Goal: Information Seeking & Learning: Learn about a topic

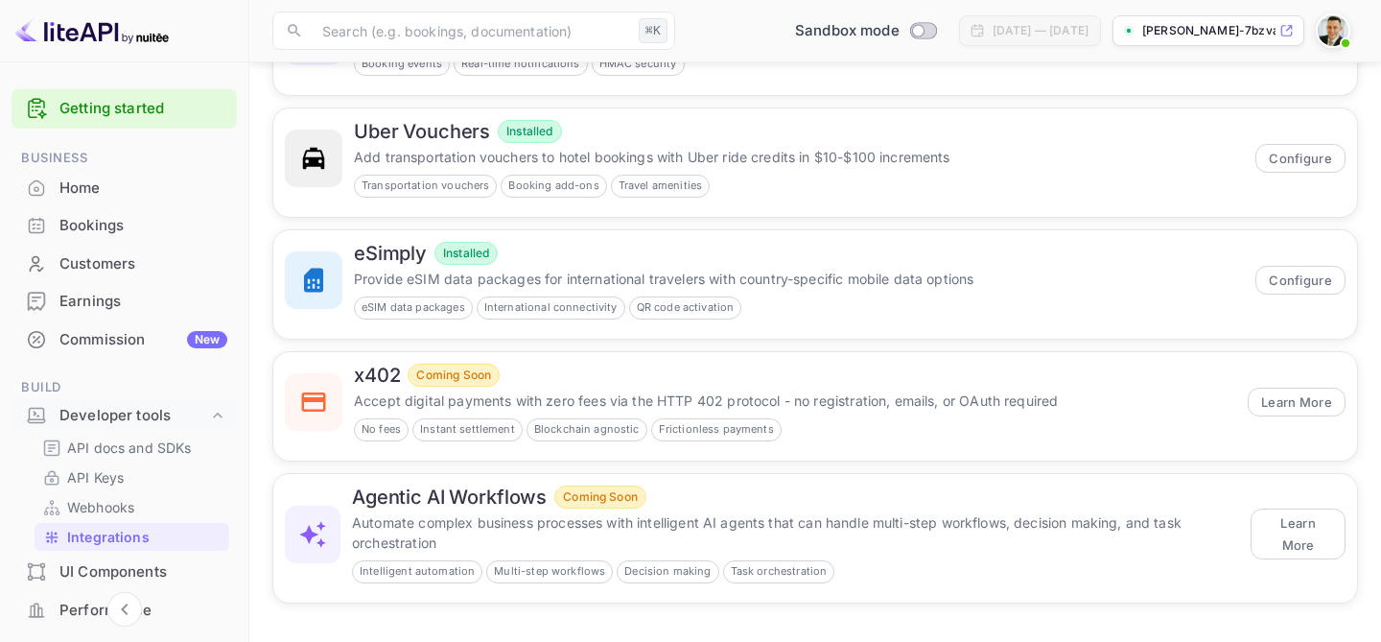
scroll to position [320, 0]
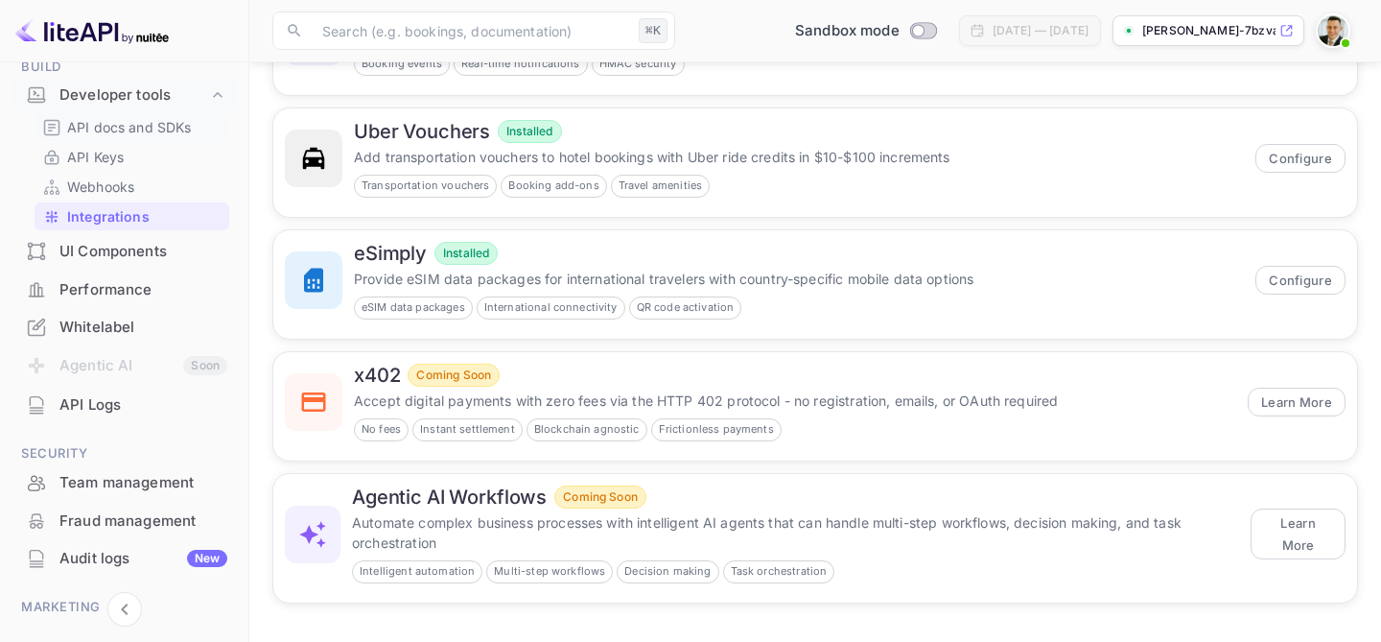
click at [135, 128] on p "API docs and SDKs" at bounding box center [129, 127] width 125 height 20
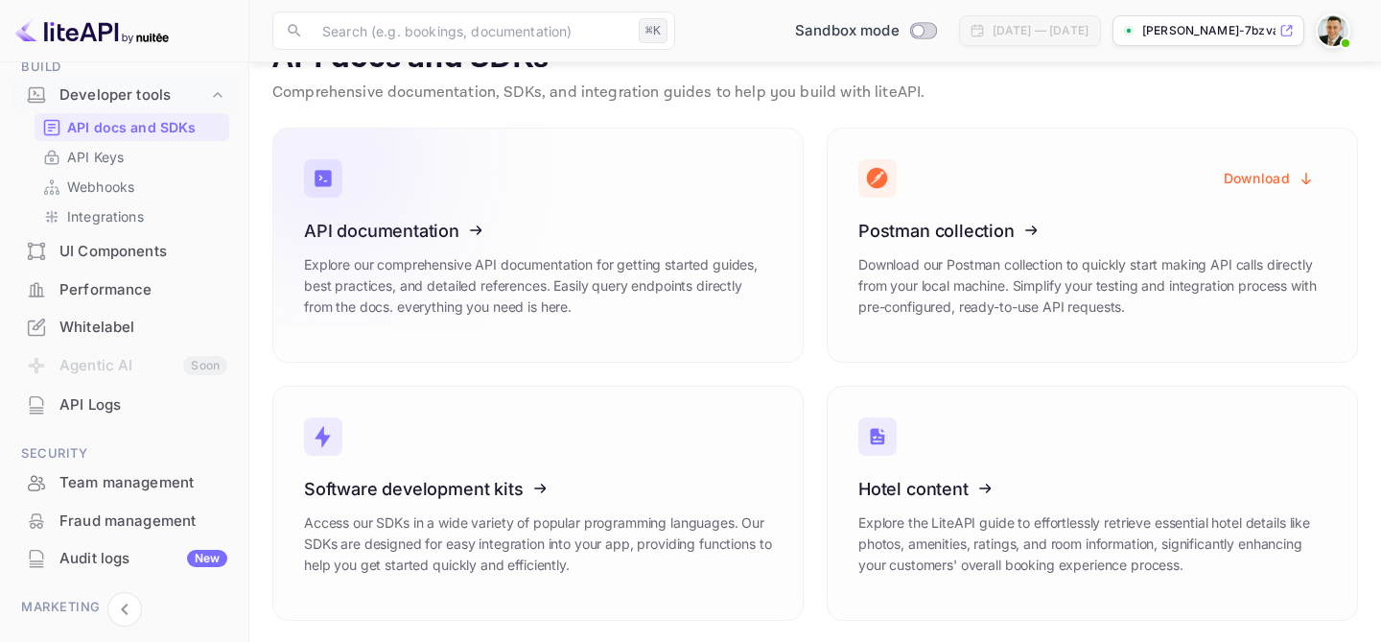
scroll to position [49, 0]
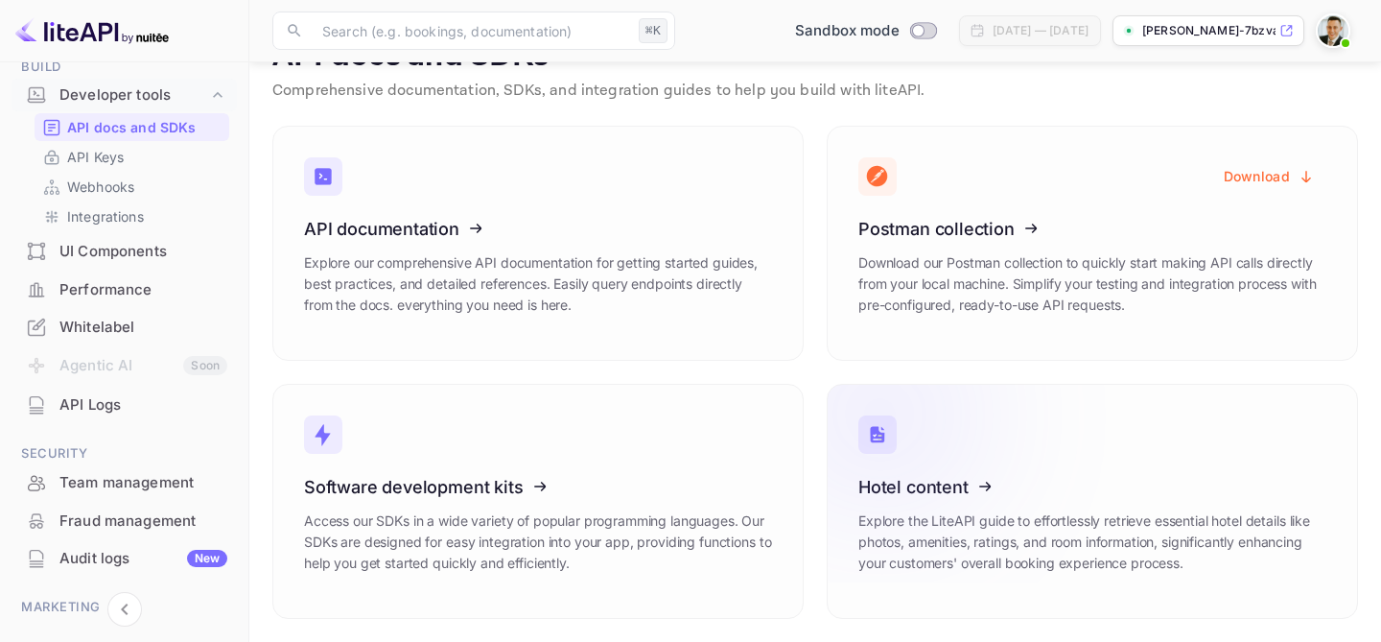
click at [967, 506] on icon at bounding box center [977, 484] width 298 height 198
click at [1289, 29] on icon at bounding box center [1286, 30] width 14 height 13
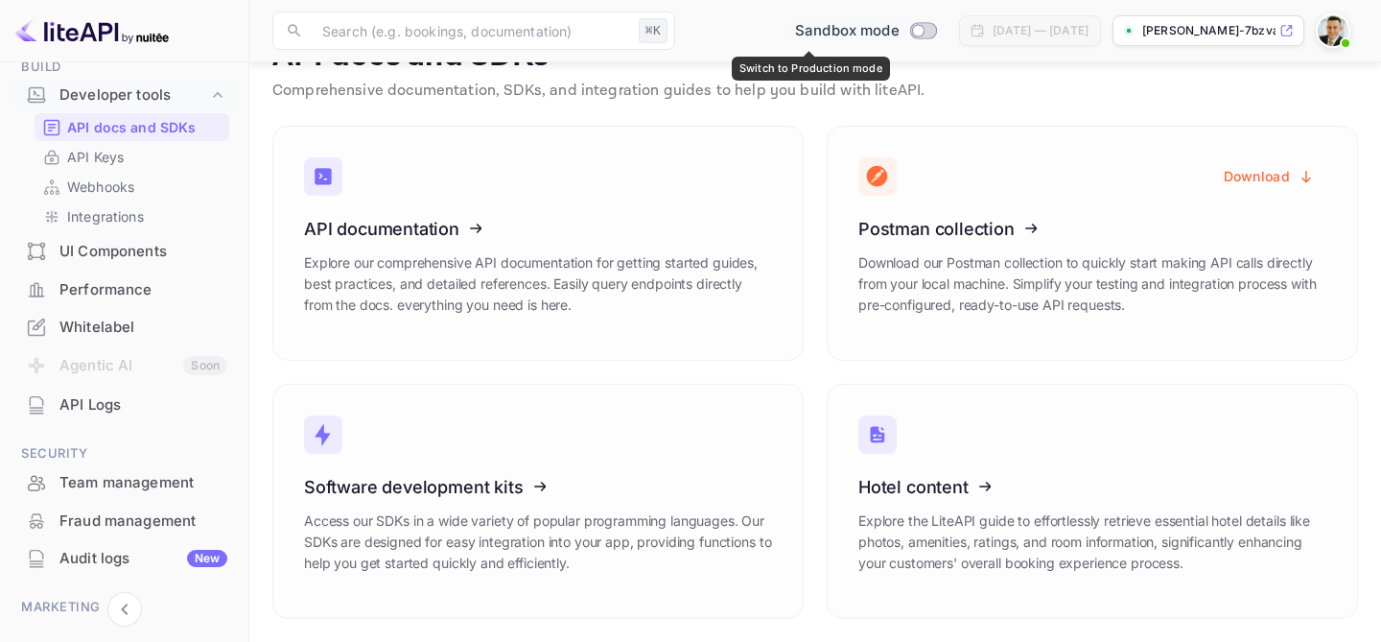
click at [899, 30] on input "Switch to Production mode" at bounding box center [918, 30] width 38 height 12
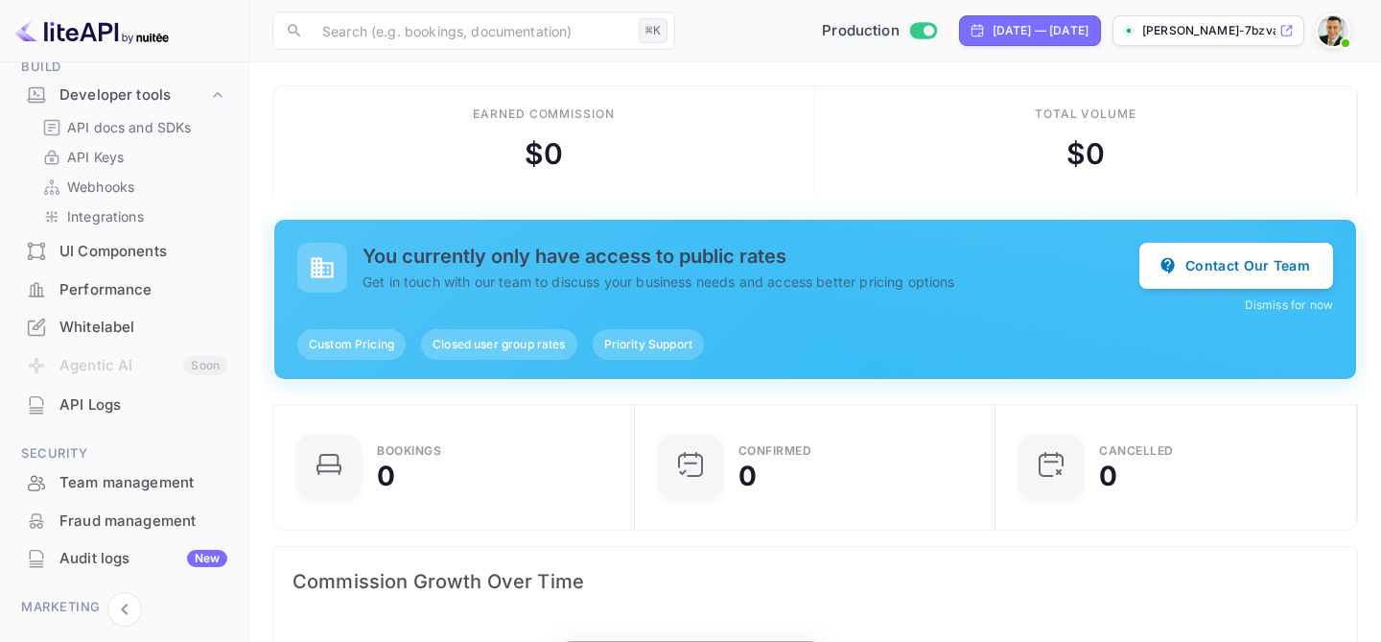
scroll to position [312, 350]
click at [353, 348] on span "Custom Pricing" at bounding box center [351, 344] width 108 height 17
click at [1247, 260] on button "Contact Our Team" at bounding box center [1236, 265] width 194 height 46
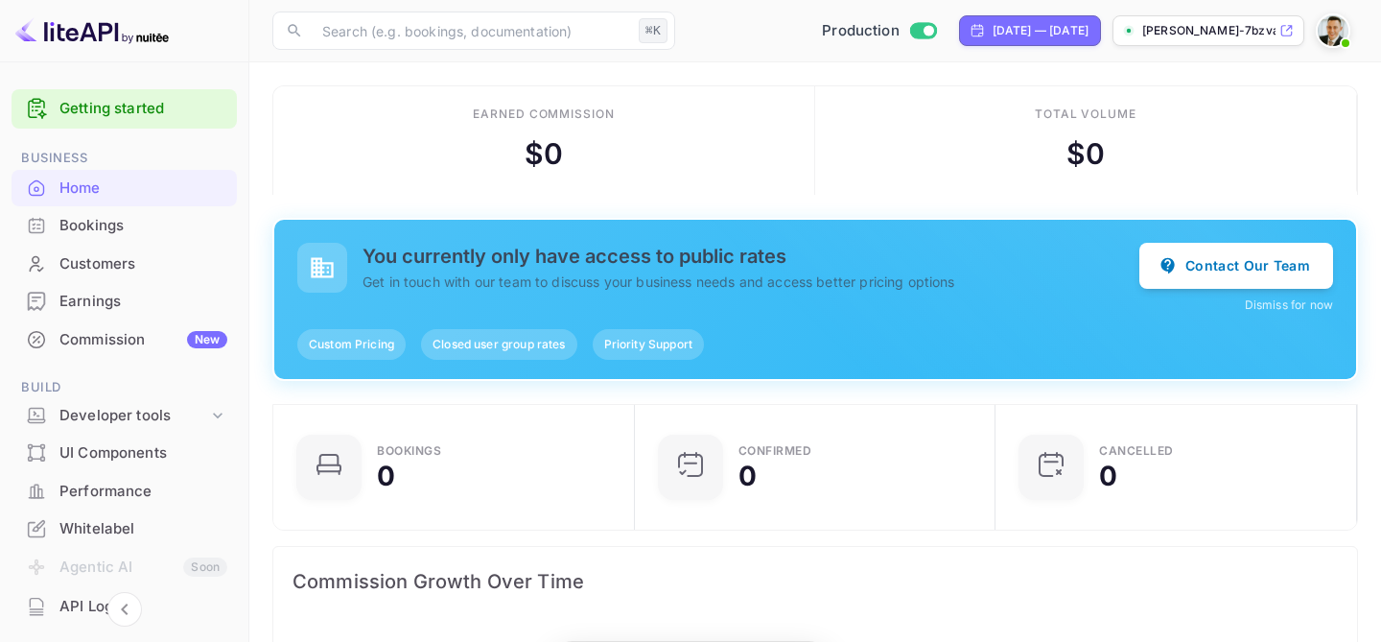
scroll to position [312, 350]
click at [149, 106] on link "Getting started" at bounding box center [143, 109] width 168 height 22
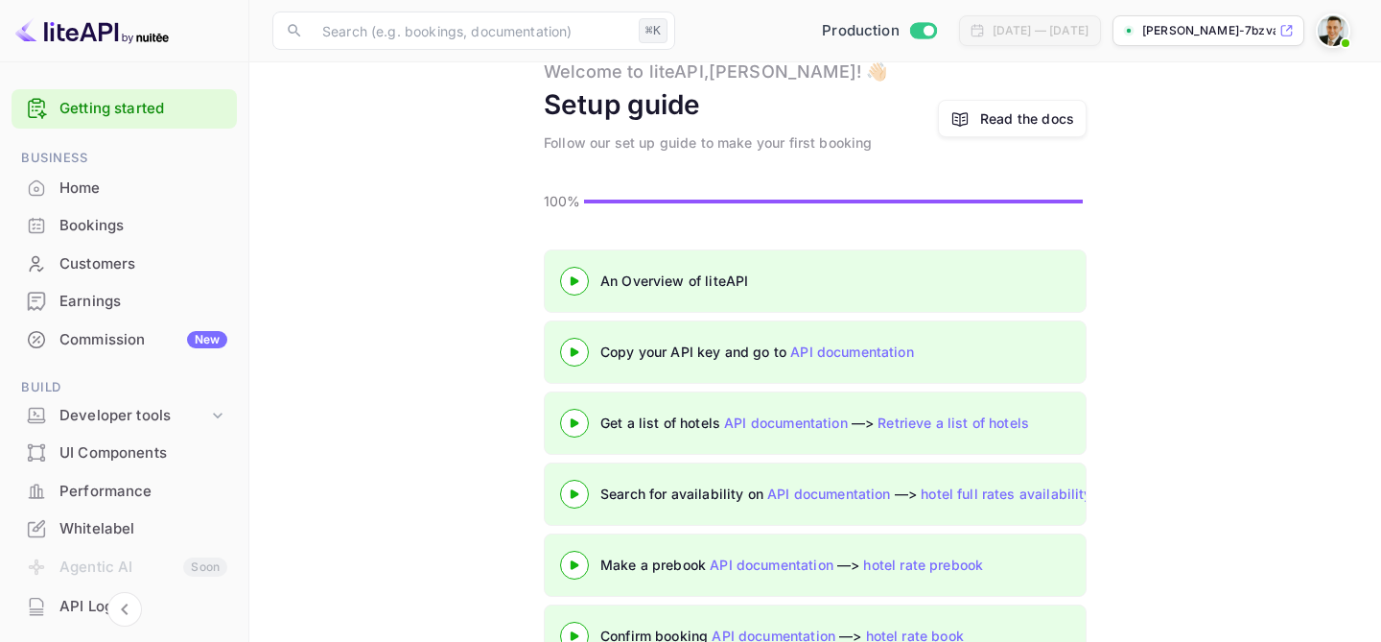
scroll to position [122, 0]
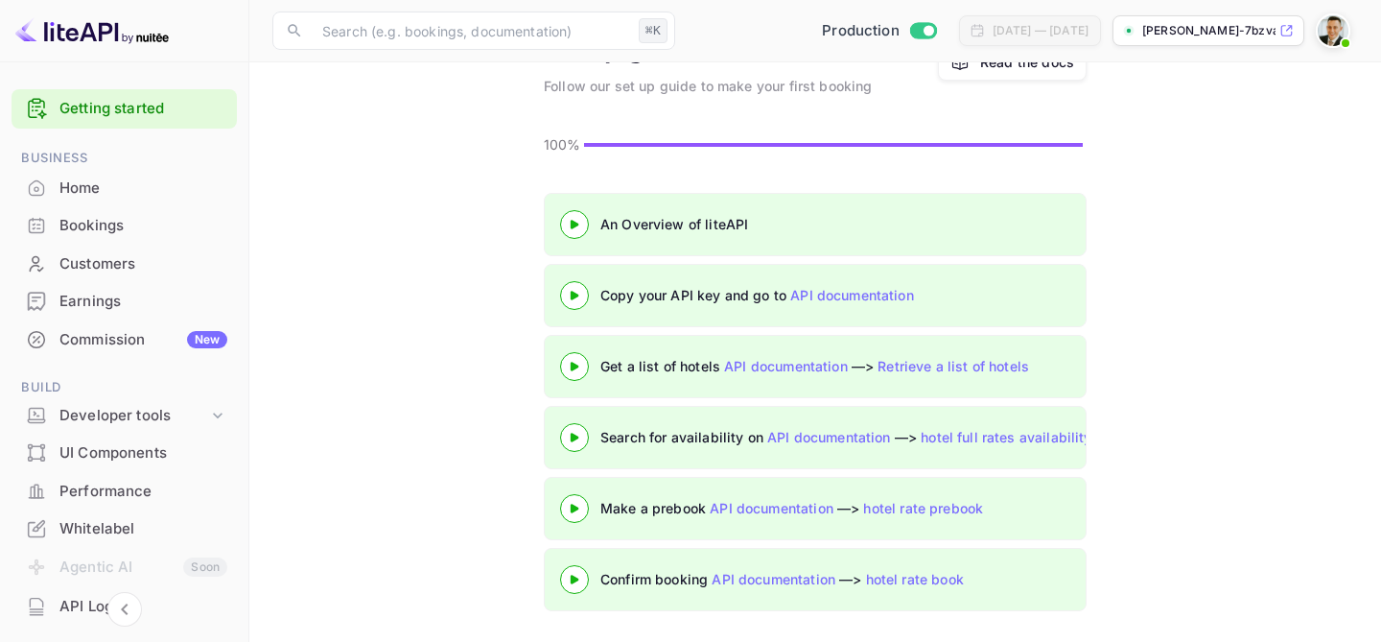
click at [572, 222] on 3 at bounding box center [575, 224] width 8 height 9
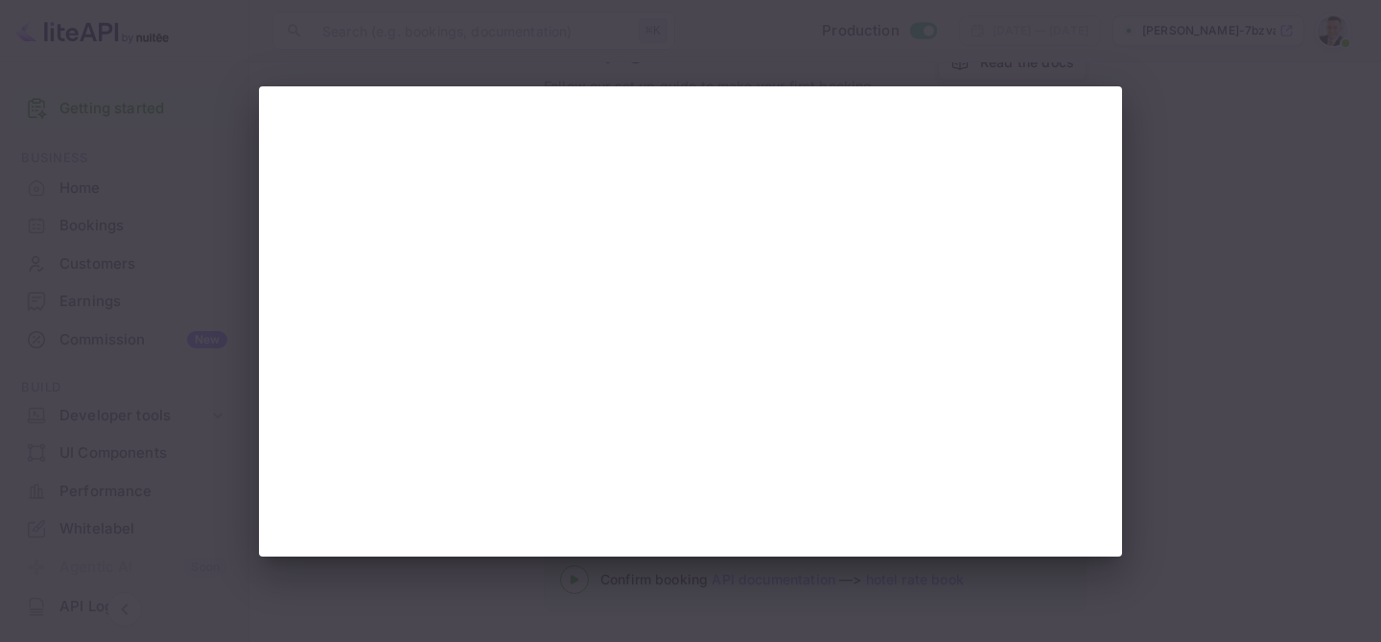
click at [1160, 283] on div at bounding box center [690, 321] width 1381 height 642
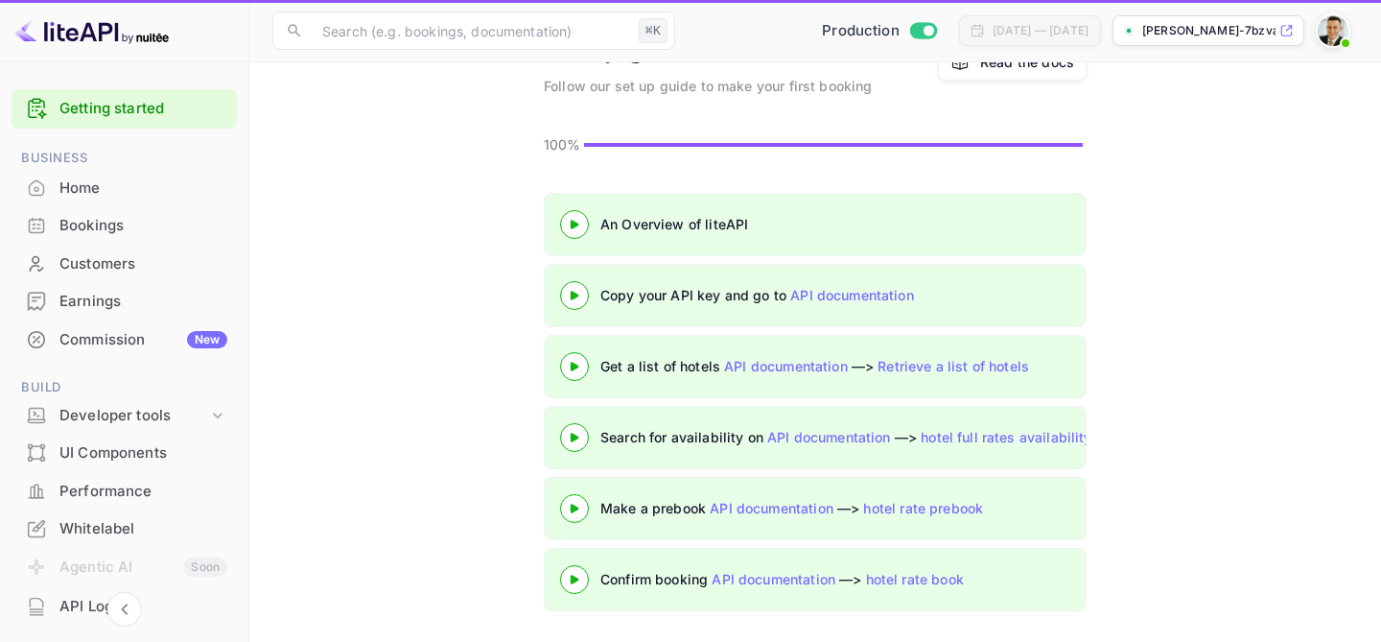
scroll to position [122, 0]
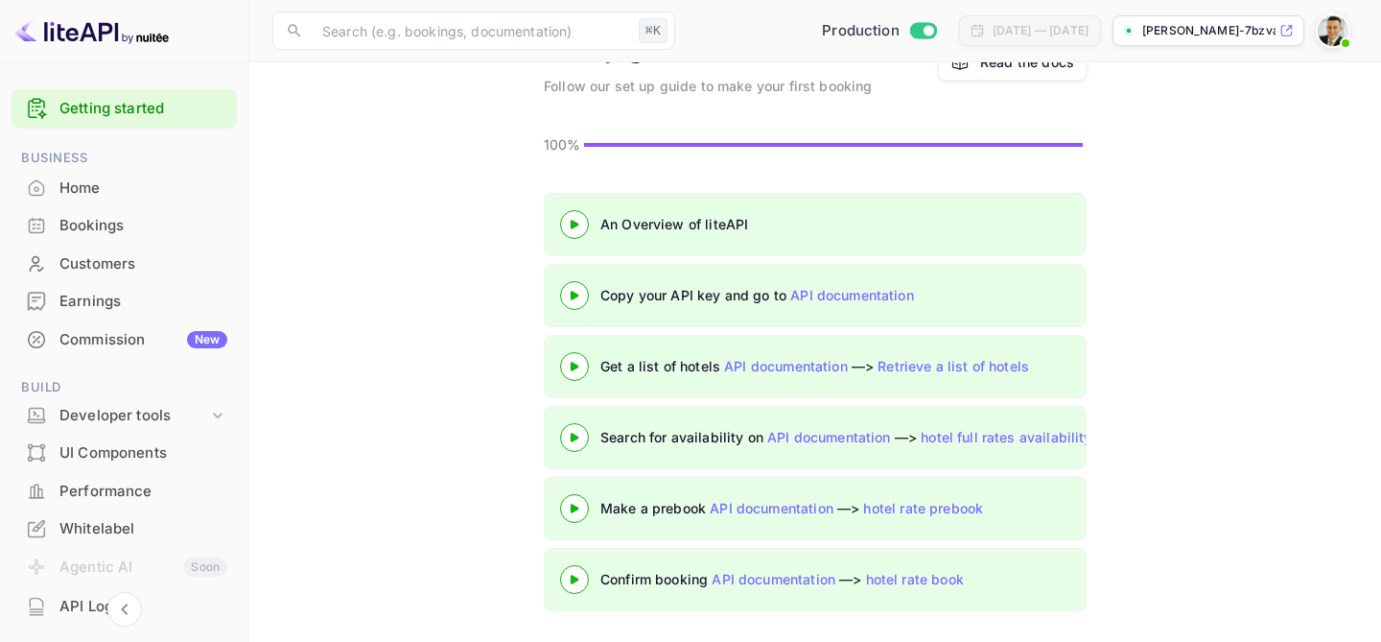
click at [572, 291] on 3 at bounding box center [575, 295] width 8 height 9
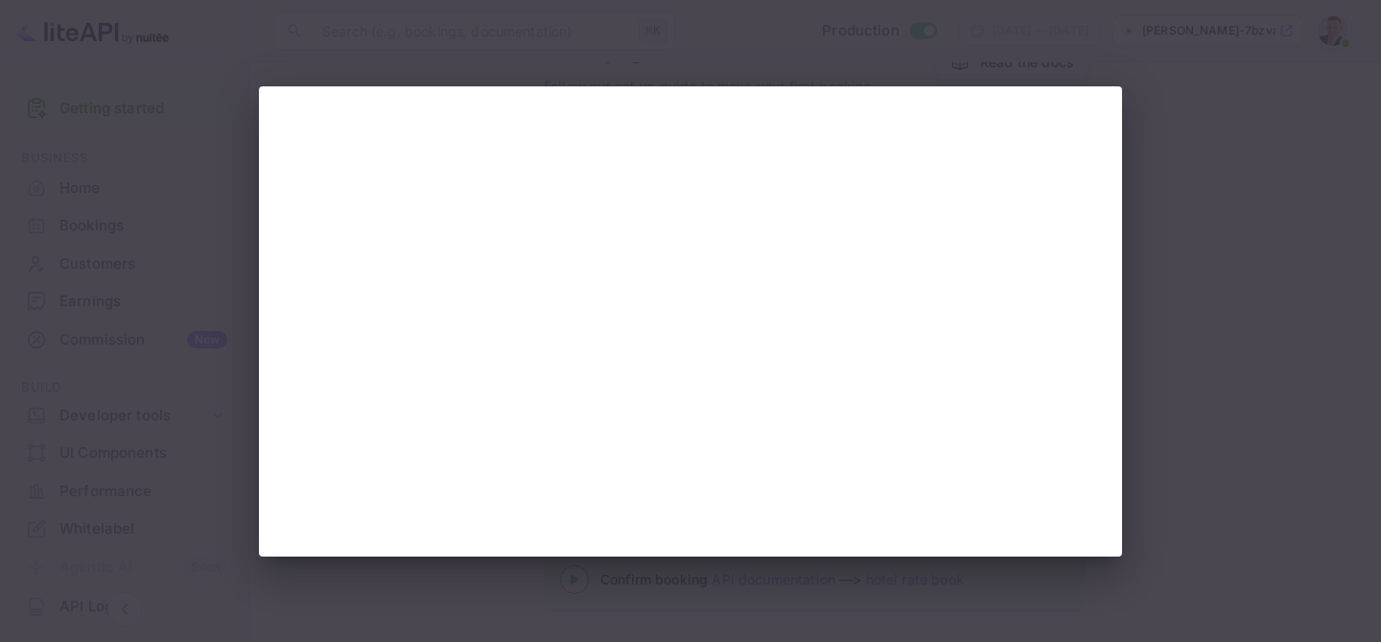
click at [1212, 190] on div at bounding box center [690, 321] width 1381 height 642
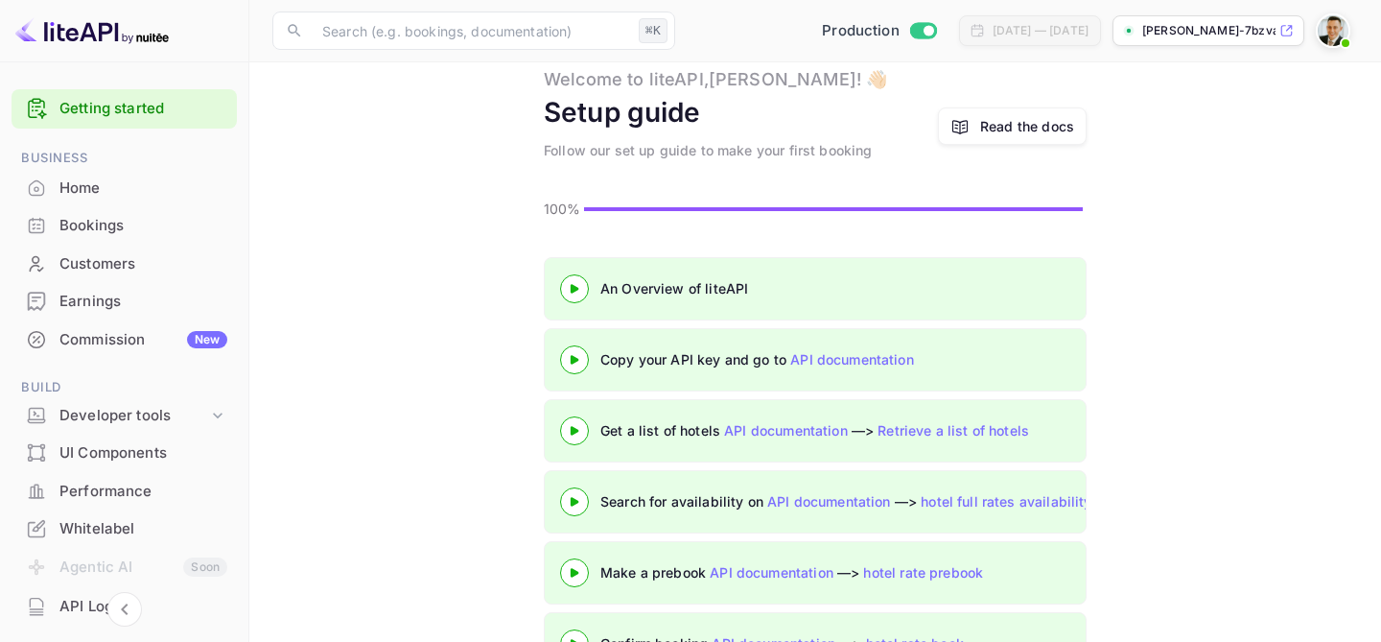
scroll to position [320, 0]
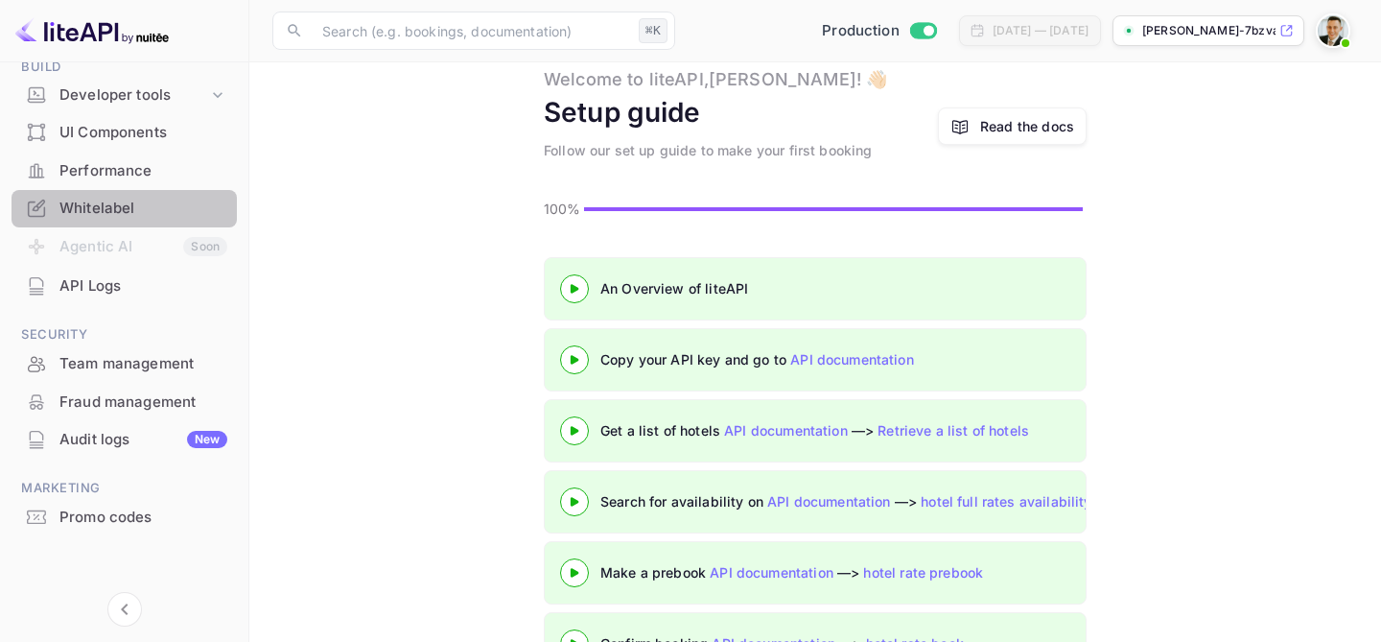
click at [128, 212] on div "Whitelabel" at bounding box center [143, 209] width 168 height 22
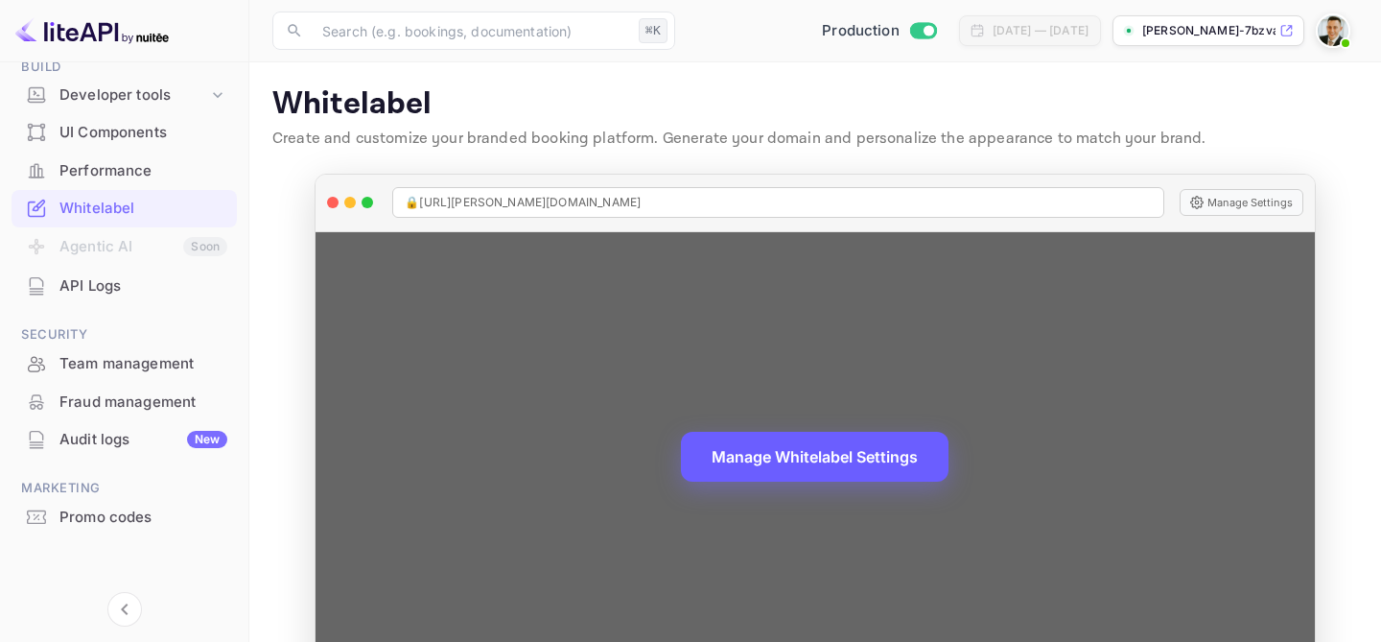
click at [824, 456] on button "Manage Whitelabel Settings" at bounding box center [815, 457] width 268 height 50
